Goal: Task Accomplishment & Management: Manage account settings

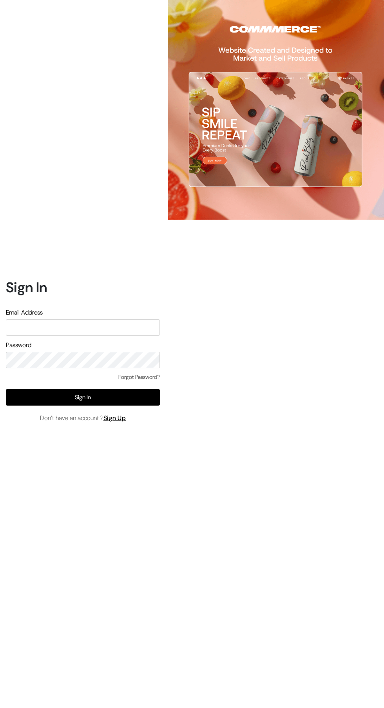
click at [89, 336] on input "text" at bounding box center [83, 327] width 154 height 16
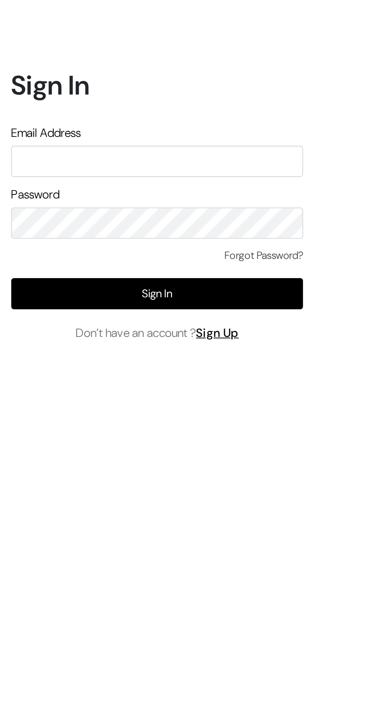
click at [104, 336] on input "text" at bounding box center [83, 327] width 154 height 16
type input "P"
type input "psubhmedicaldevices@gmail.com"
click at [34, 405] on button "Sign In" at bounding box center [83, 397] width 154 height 16
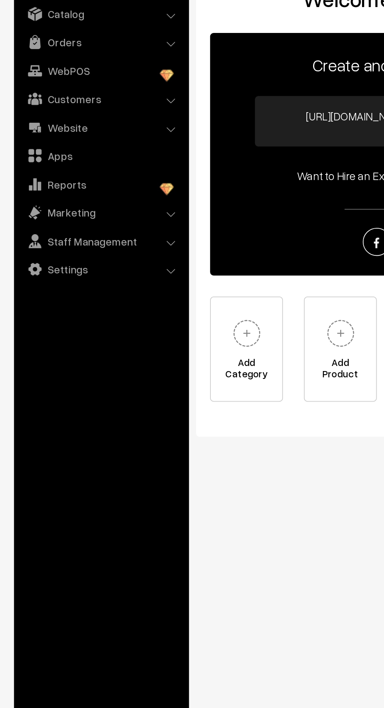
click at [40, 79] on link "Orders" at bounding box center [56, 76] width 93 height 14
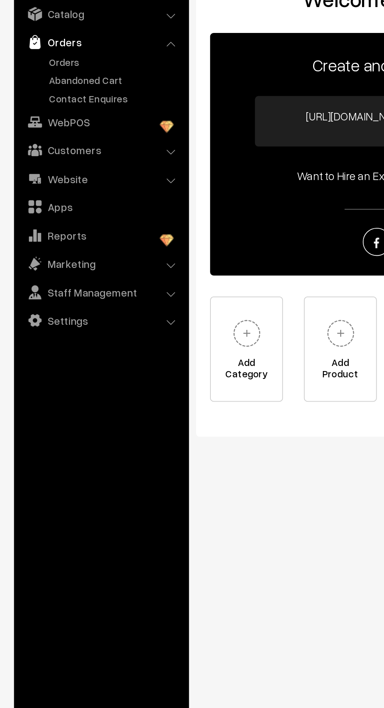
click at [38, 90] on link "Orders" at bounding box center [64, 87] width 78 height 8
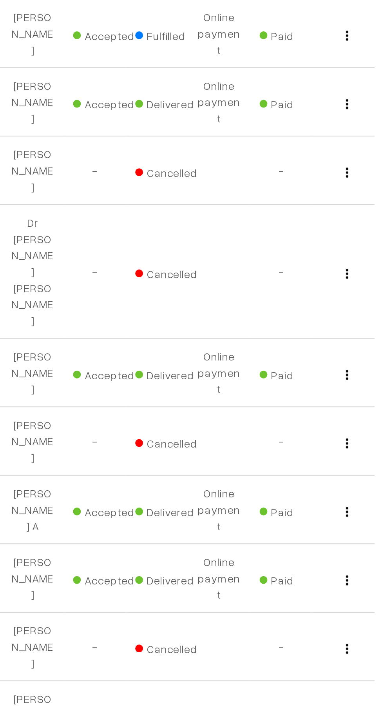
click at [354, 214] on img "button" at bounding box center [354, 214] width 1 height 5
click at [295, 226] on link "View" at bounding box center [319, 225] width 67 height 17
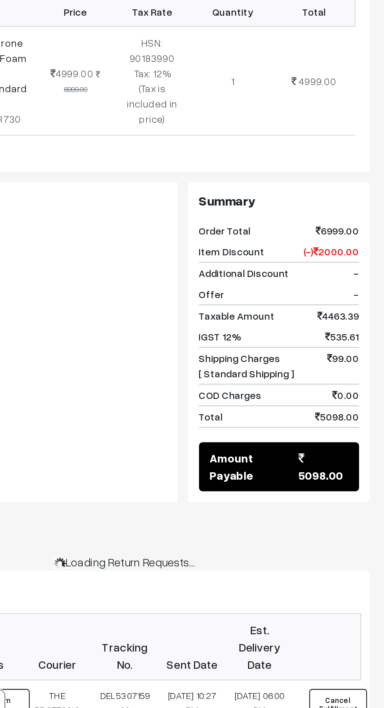
scroll to position [0, 0]
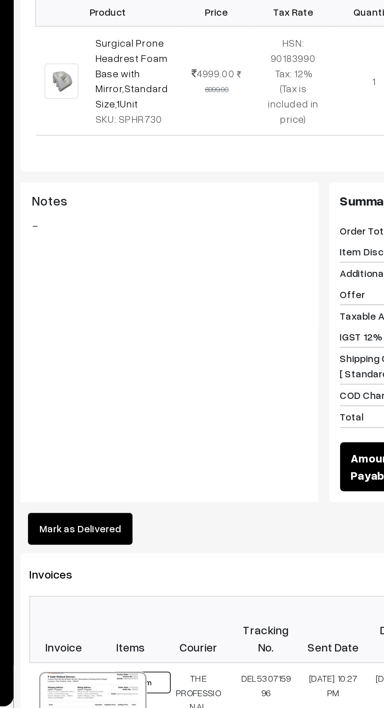
click at [143, 599] on button "Mark as Delivered" at bounding box center [142, 607] width 57 height 17
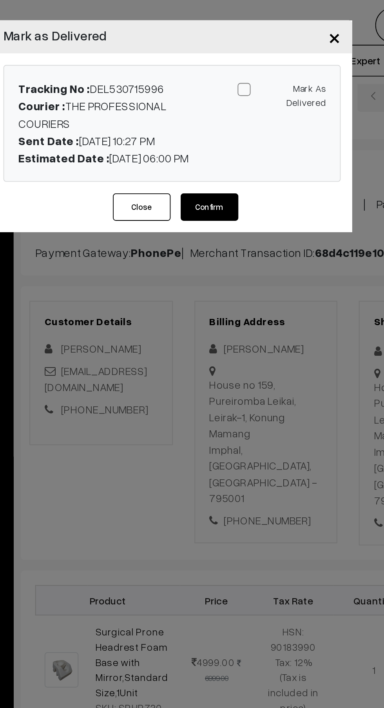
click at [231, 49] on span at bounding box center [231, 48] width 7 height 7
click at [248, 49] on input "Mark As Delivered" at bounding box center [250, 47] width 5 height 5
checkbox input "true"
click at [214, 107] on button "Confirm" at bounding box center [212, 112] width 31 height 15
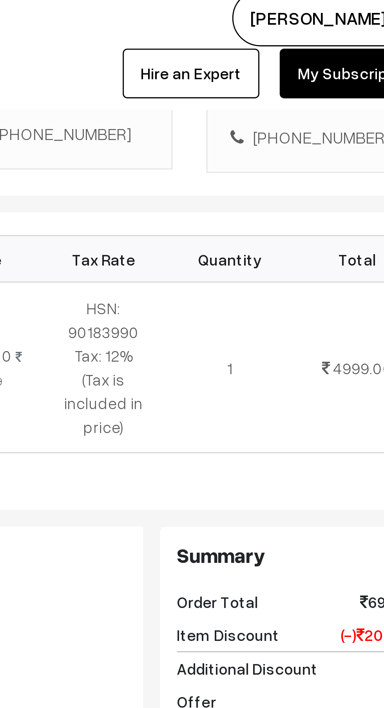
scroll to position [229, 0]
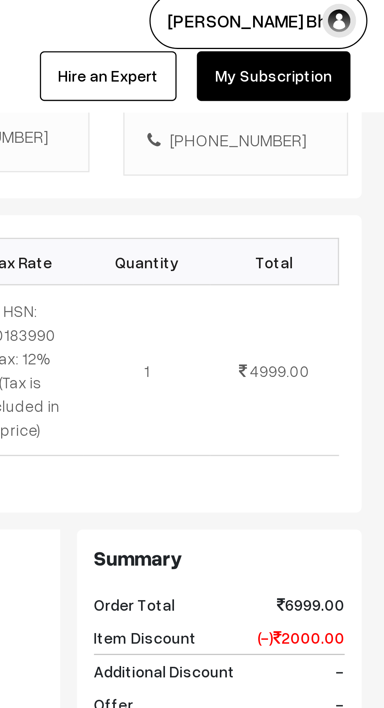
click at [365, 12] on img "button" at bounding box center [369, 14] width 12 height 12
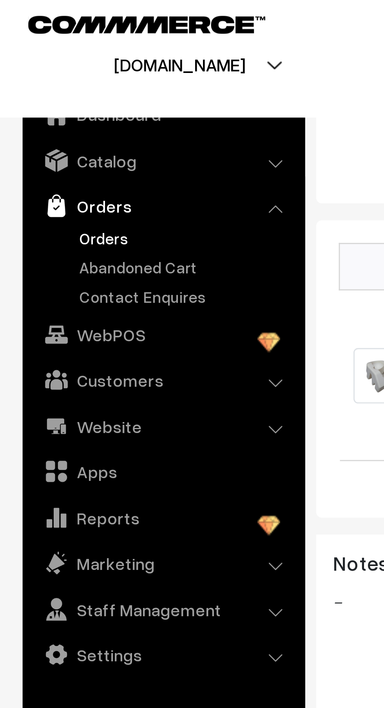
click at [45, 100] on link "Abandoned Cart" at bounding box center [64, 97] width 78 height 8
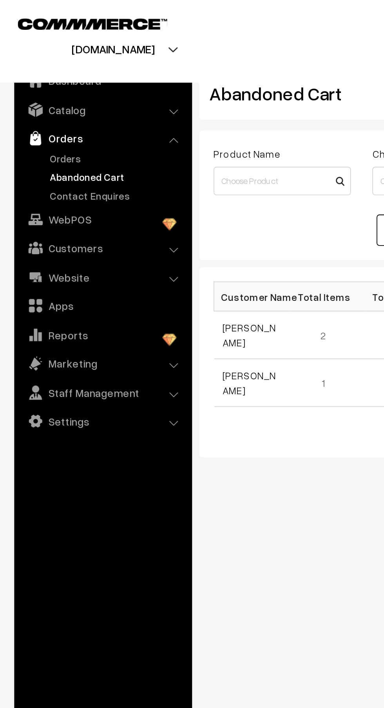
click at [27, 87] on link "Orders" at bounding box center [64, 87] width 78 height 8
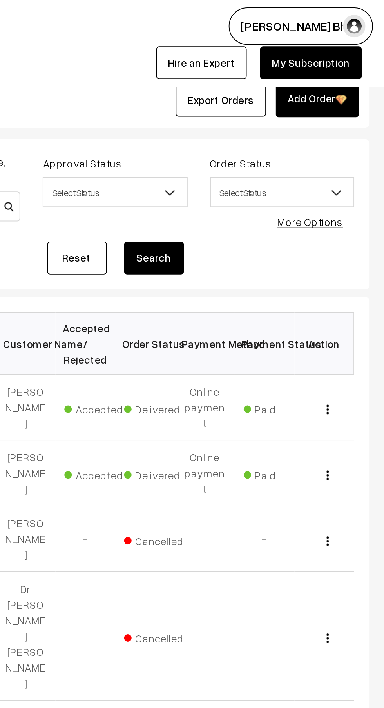
click at [371, 16] on img "button" at bounding box center [369, 14] width 12 height 12
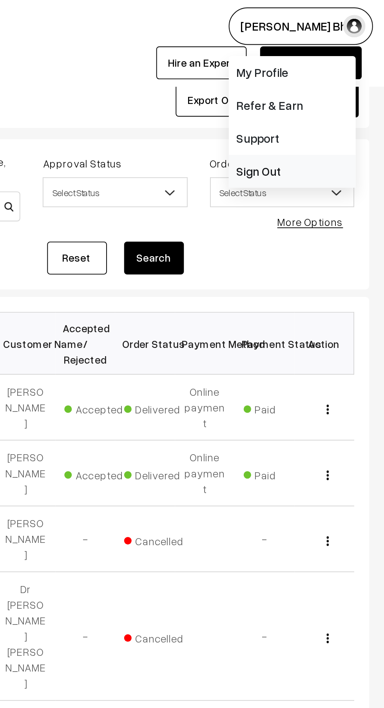
click at [337, 88] on link "Sign Out" at bounding box center [336, 89] width 67 height 17
